Goal: Task Accomplishment & Management: Manage account settings

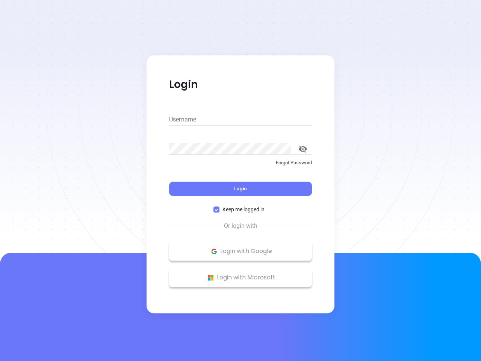
click at [240, 180] on div "Login" at bounding box center [240, 183] width 143 height 23
click at [240, 119] on input "Username" at bounding box center [240, 119] width 143 height 12
click at [303, 149] on icon "toggle password visibility" at bounding box center [303, 148] width 8 height 7
click at [240, 189] on span "Login" at bounding box center [240, 188] width 13 height 6
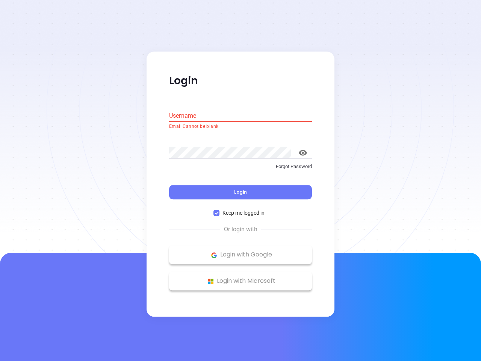
click at [240, 209] on span "Keep me logged in" at bounding box center [243, 213] width 48 height 8
click at [219, 210] on input "Keep me logged in" at bounding box center [216, 213] width 6 height 6
checkbox input "false"
click at [240, 251] on p "Login with Google" at bounding box center [240, 254] width 135 height 11
click at [240, 277] on p "Login with Microsoft" at bounding box center [240, 280] width 135 height 11
